Goal: Use online tool/utility: Utilize a website feature to perform a specific function

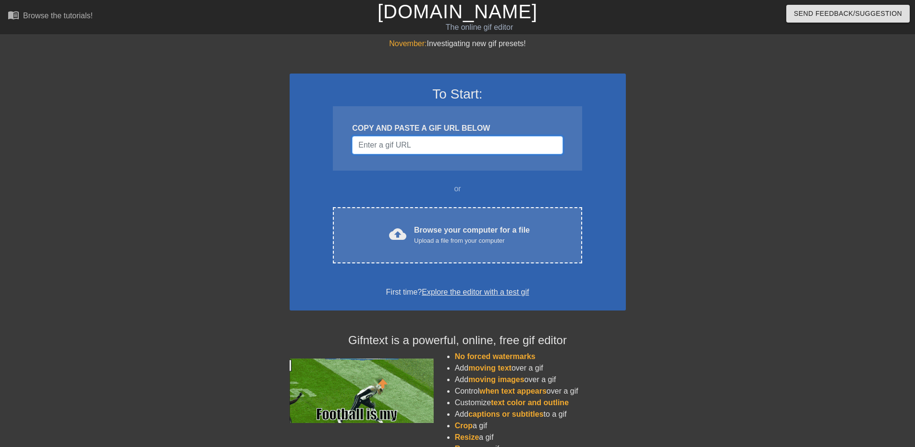
click at [396, 146] on input "Username" at bounding box center [457, 145] width 210 height 18
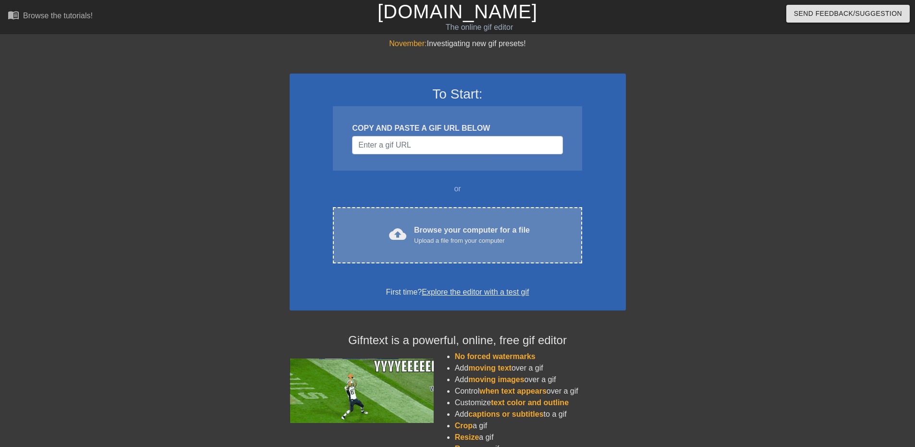
click at [439, 225] on div "Browse your computer for a file Upload a file from your computer" at bounding box center [472, 234] width 116 height 21
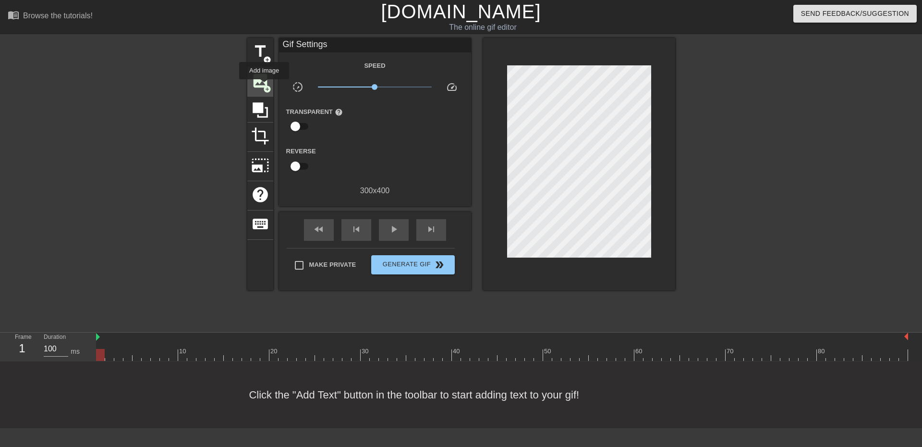
click at [264, 86] on span "add_circle" at bounding box center [267, 89] width 8 height 8
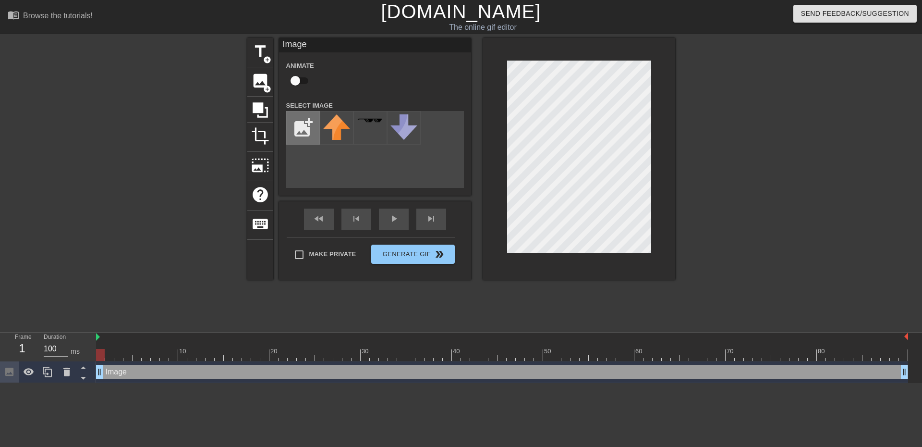
click at [305, 125] on input "file" at bounding box center [303, 127] width 33 height 33
type input "C:\fakepath\Combat_Mastery_-_Grandmaster_achievement_icon (1).png"
click at [863, 162] on div "title add_circle image add_circle crop photo_size_select_large help keyboard Im…" at bounding box center [461, 182] width 922 height 288
click at [298, 83] on input "checkbox" at bounding box center [295, 81] width 55 height 18
click at [298, 83] on input "checkbox" at bounding box center [304, 81] width 55 height 18
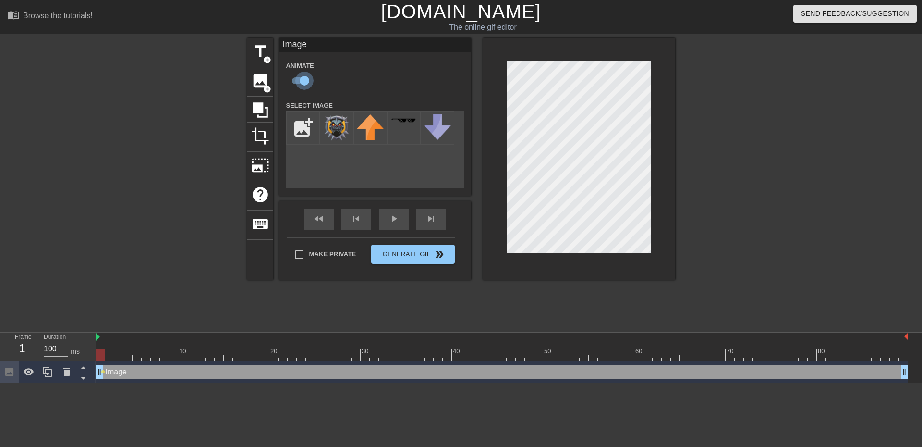
checkbox input "false"
click at [394, 223] on span "play_arrow" at bounding box center [394, 219] width 12 height 12
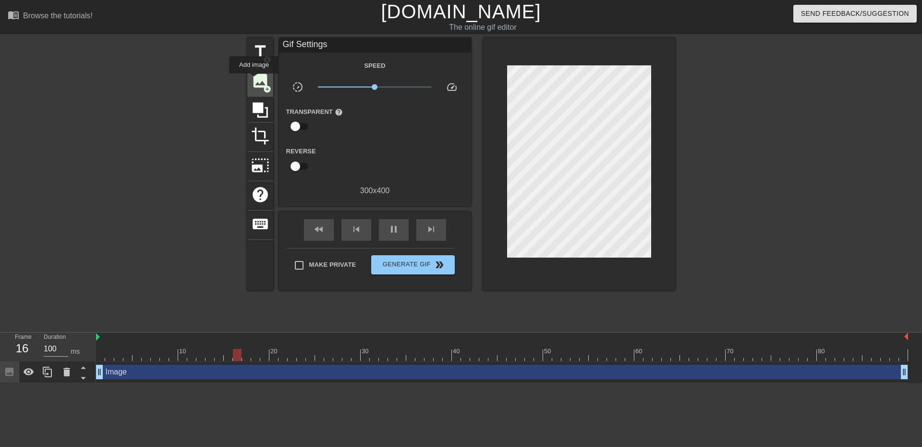
click at [254, 80] on span "image" at bounding box center [260, 81] width 18 height 18
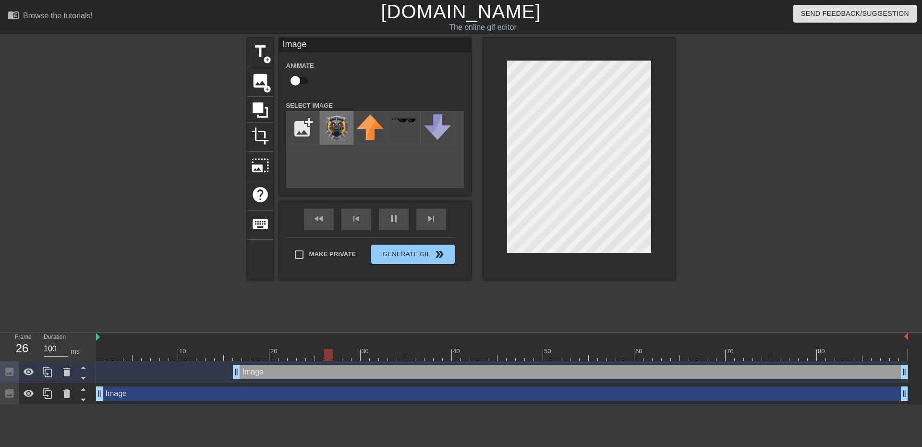
click at [336, 130] on img at bounding box center [336, 127] width 27 height 27
click at [329, 127] on img at bounding box center [336, 127] width 27 height 27
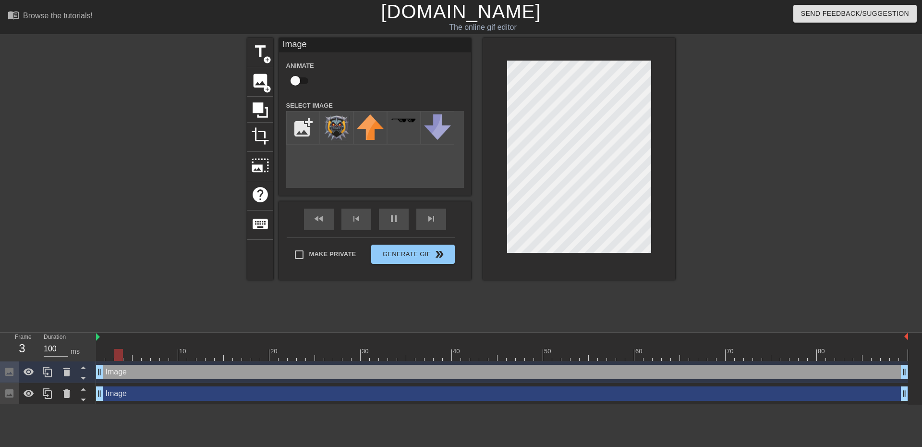
drag, startPoint x: 235, startPoint y: 373, endPoint x: 74, endPoint y: 361, distance: 161.3
click at [81, 363] on div "Frame 3 Duration 100 ms 10 20 30 40 50 60 70 80 Image drag_handle drag_handle I…" at bounding box center [461, 368] width 922 height 72
click at [259, 129] on span "crop" at bounding box center [260, 136] width 18 height 18
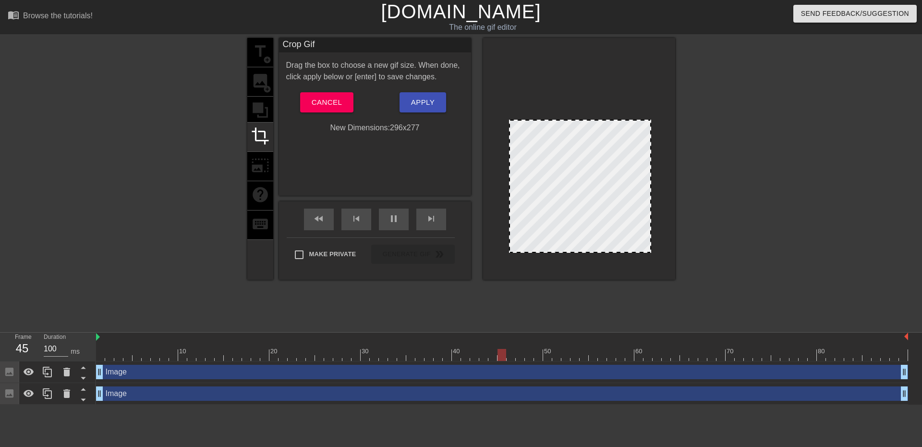
drag, startPoint x: 509, startPoint y: 61, endPoint x: 511, endPoint y: 120, distance: 59.1
click at [415, 105] on span "Apply" at bounding box center [423, 102] width 24 height 12
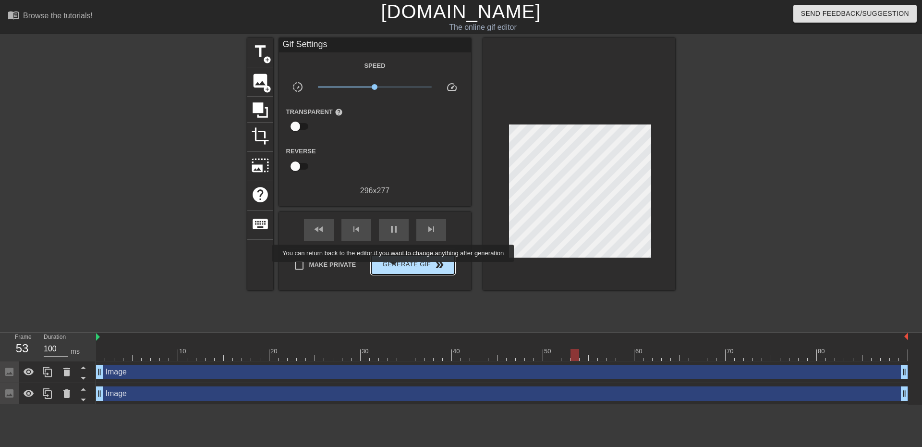
click at [394, 268] on span "Generate Gif double_arrow" at bounding box center [412, 265] width 75 height 12
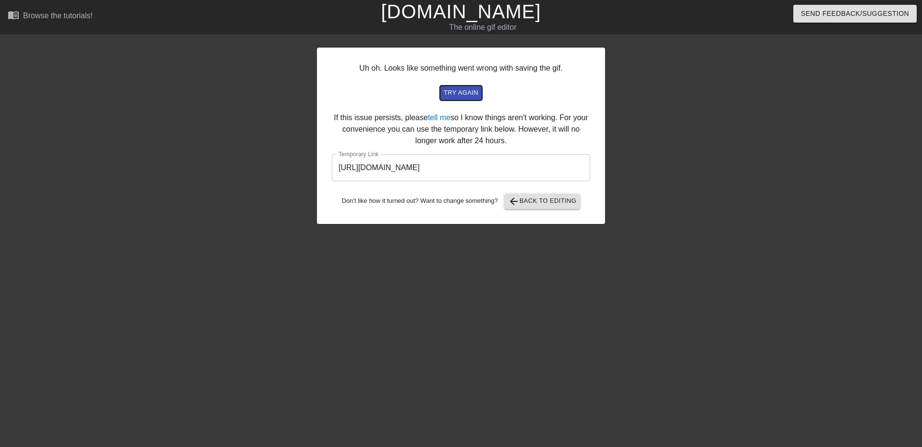
click at [450, 91] on span "try again" at bounding box center [461, 92] width 35 height 11
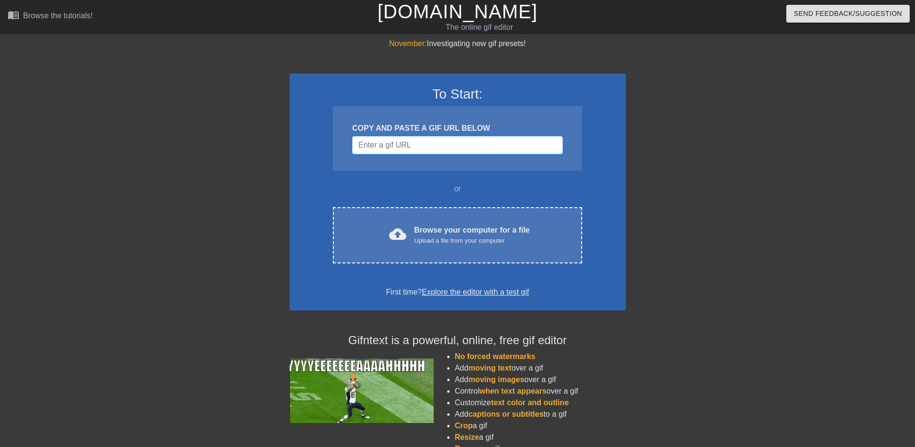
click at [398, 145] on input "Username" at bounding box center [457, 145] width 210 height 18
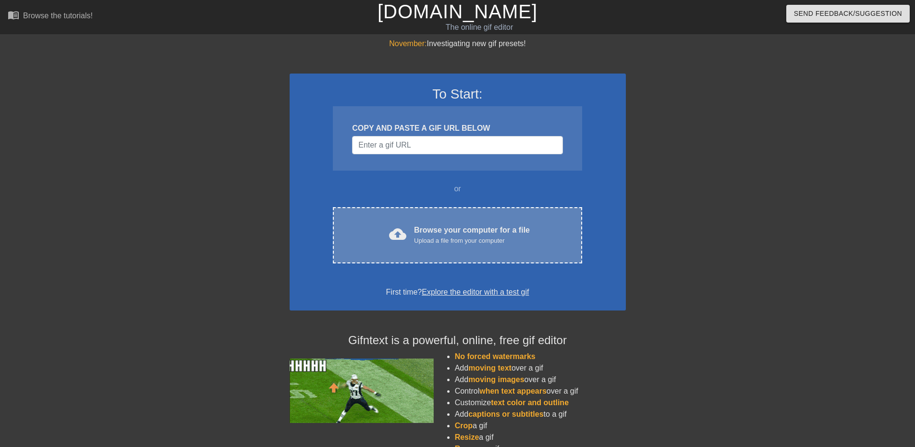
click at [414, 236] on div "Upload a file from your computer" at bounding box center [472, 241] width 116 height 10
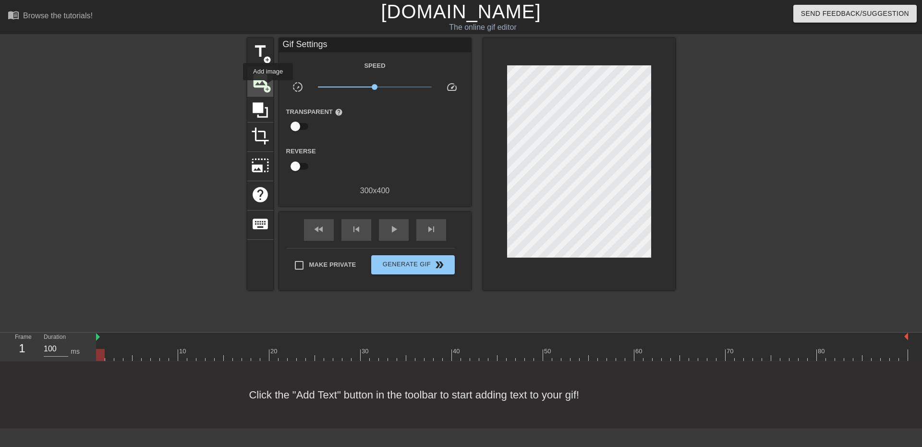
click at [268, 87] on span "add_circle" at bounding box center [267, 89] width 8 height 8
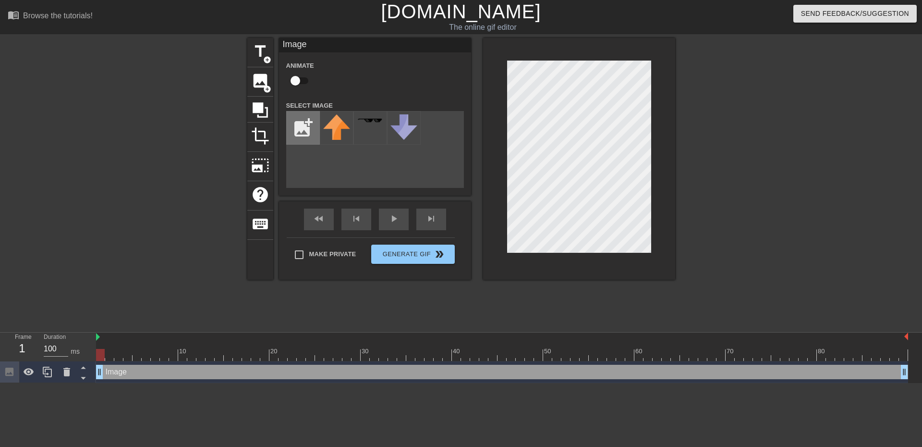
drag, startPoint x: 506, startPoint y: 153, endPoint x: 319, endPoint y: 120, distance: 190.2
click at [319, 120] on input "file" at bounding box center [303, 127] width 33 height 33
type input "C:\fakepath\Combat_Mastery_-_Grandmaster_achievement_icon (1).png"
click at [335, 122] on img at bounding box center [336, 127] width 27 height 27
click at [256, 137] on span "crop" at bounding box center [260, 136] width 18 height 18
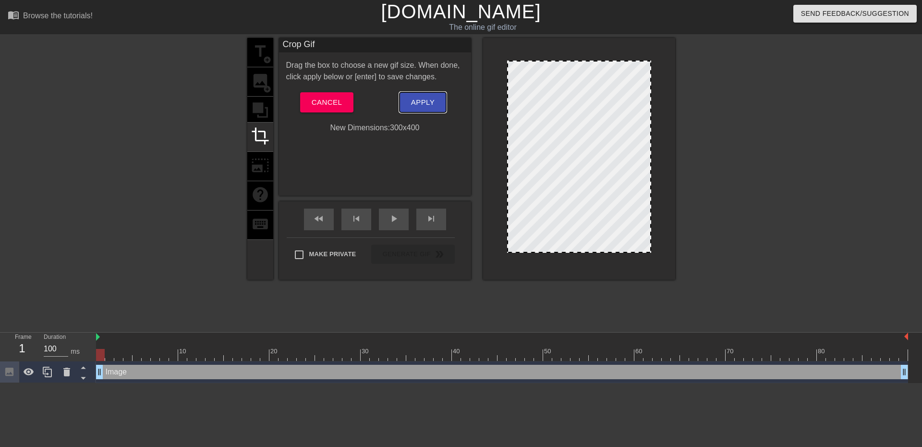
click at [430, 106] on span "Apply" at bounding box center [423, 102] width 24 height 12
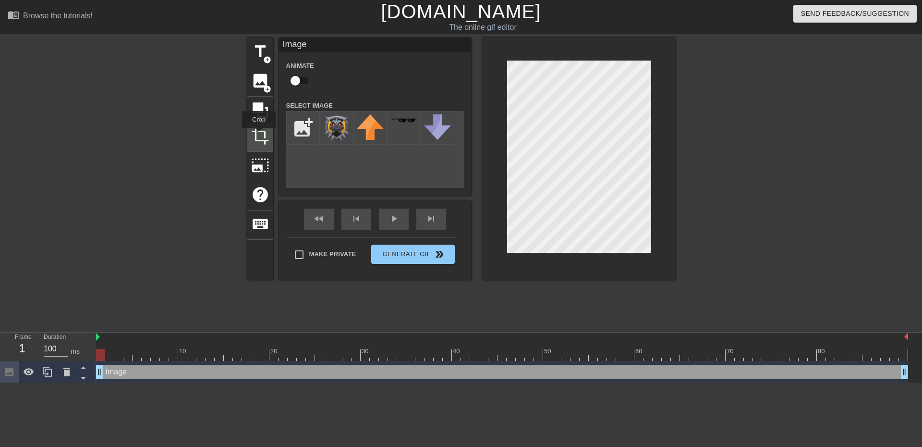
click at [259, 135] on span "crop" at bounding box center [260, 136] width 18 height 18
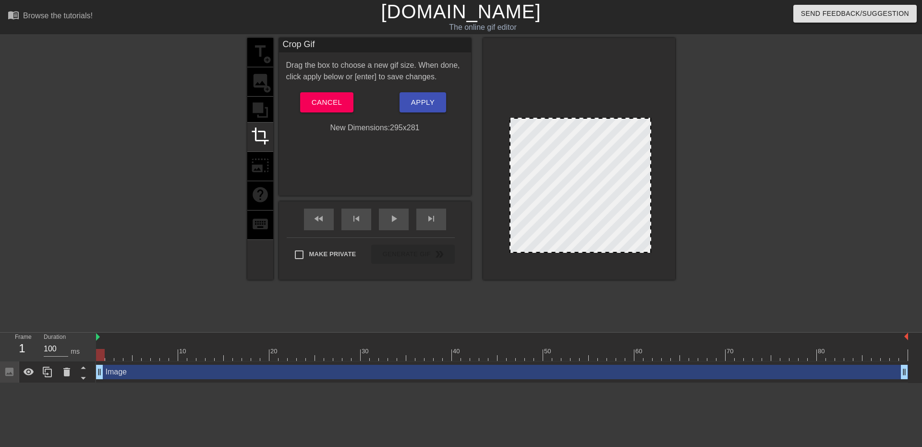
drag, startPoint x: 511, startPoint y: 61, endPoint x: 514, endPoint y: 119, distance: 57.2
click at [414, 108] on span "Apply" at bounding box center [423, 102] width 24 height 12
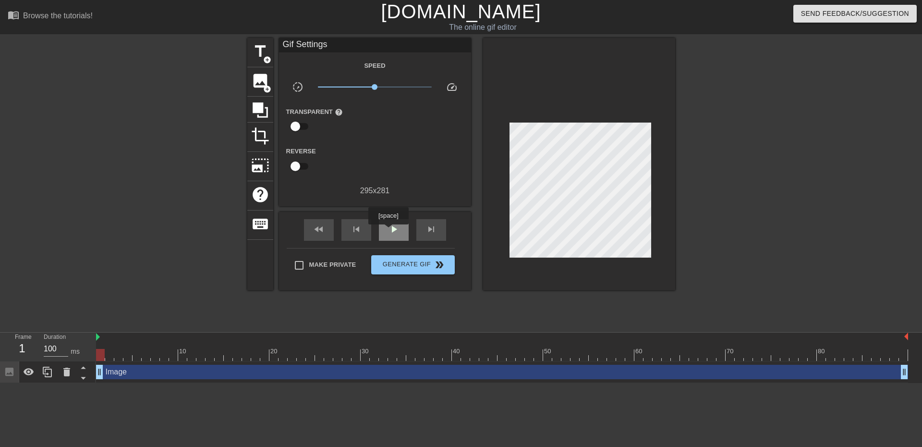
click at [388, 231] on span "play_arrow" at bounding box center [394, 229] width 12 height 12
click at [417, 268] on span "Generate Gif double_arrow" at bounding box center [412, 265] width 75 height 12
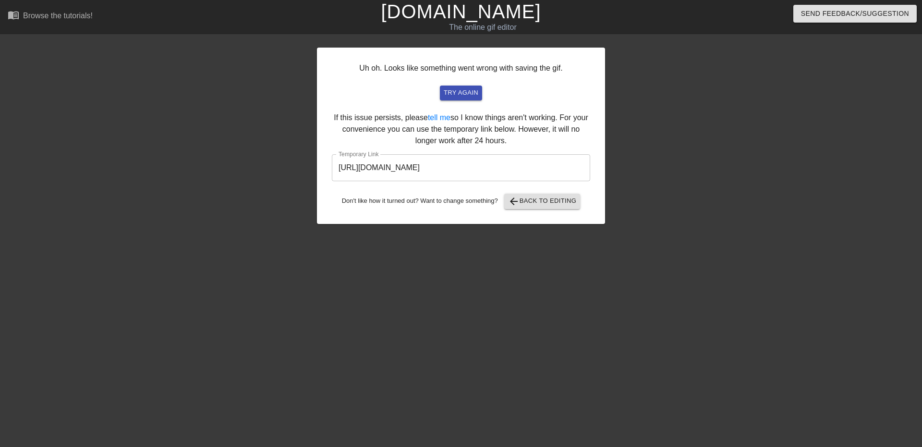
click at [463, 170] on input "[URL][DOMAIN_NAME]" at bounding box center [461, 167] width 258 height 27
